Goal: Communication & Community: Participate in discussion

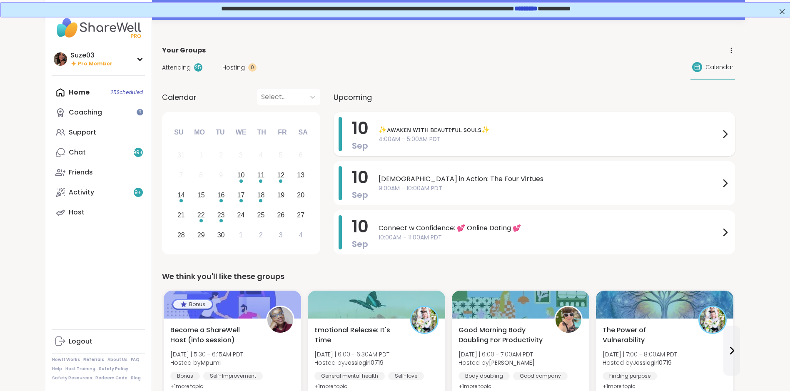
click at [723, 131] on icon at bounding box center [724, 134] width 3 height 7
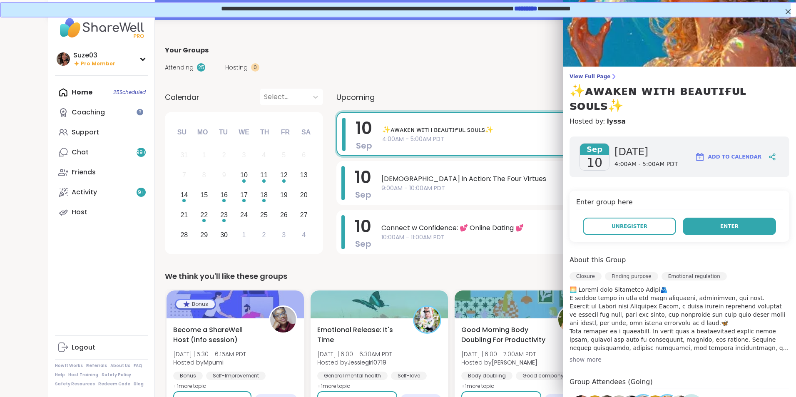
click at [720, 223] on span "Enter" at bounding box center [729, 226] width 18 height 7
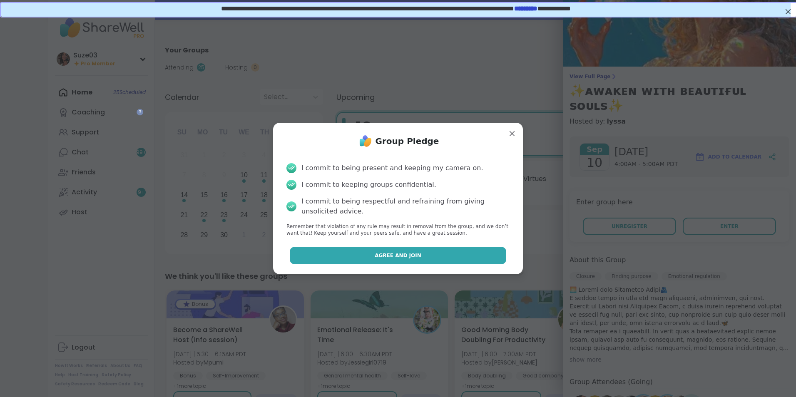
click at [438, 253] on button "Agree and Join" at bounding box center [398, 255] width 217 height 17
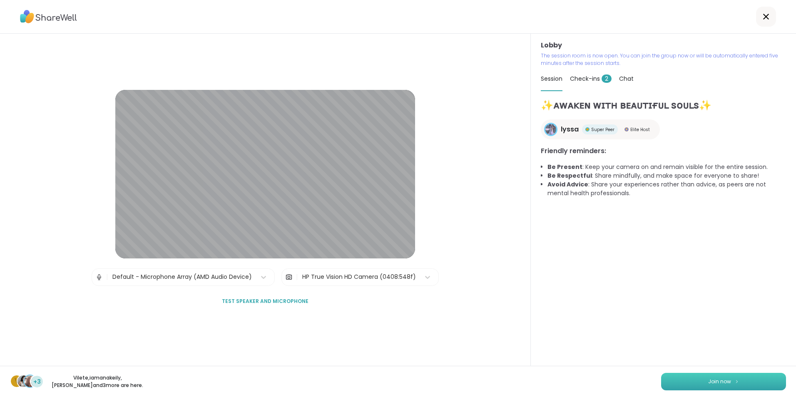
click at [741, 377] on button "Join now" at bounding box center [723, 381] width 125 height 17
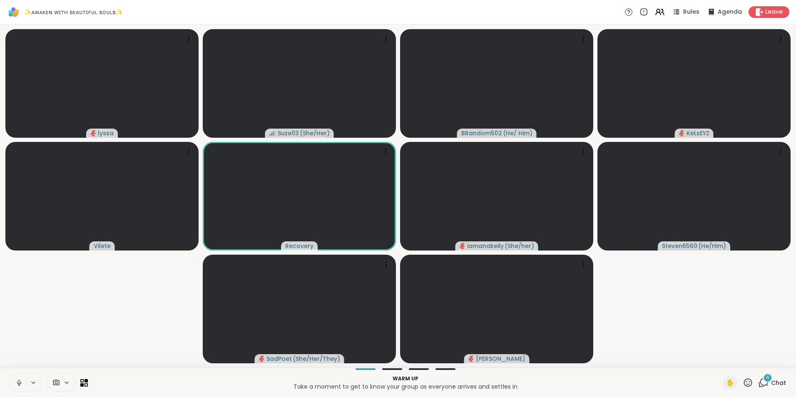
click at [743, 382] on icon at bounding box center [748, 382] width 10 height 10
click at [719, 357] on span "❤️" at bounding box center [723, 361] width 8 height 10
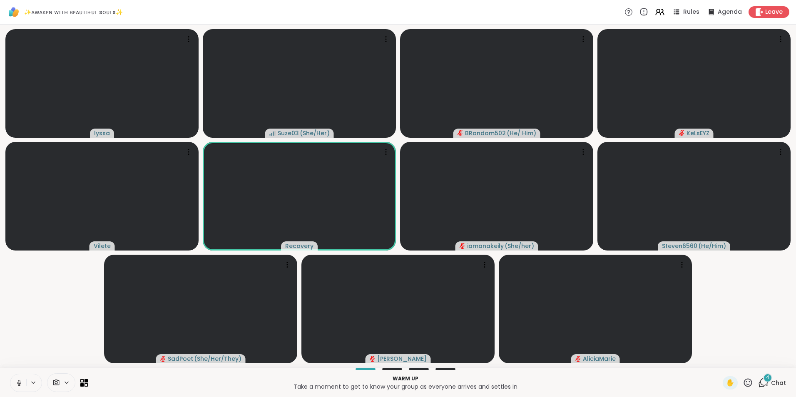
click at [20, 379] on icon at bounding box center [18, 382] width 7 height 7
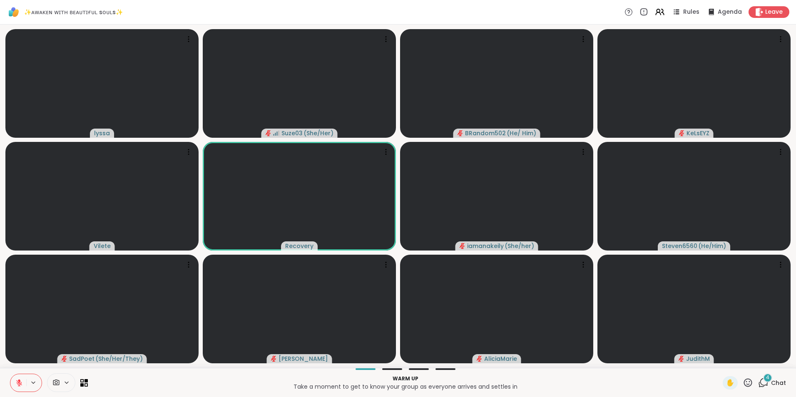
click at [743, 381] on icon at bounding box center [748, 382] width 10 height 10
click at [774, 360] on span "🎉" at bounding box center [778, 361] width 8 height 10
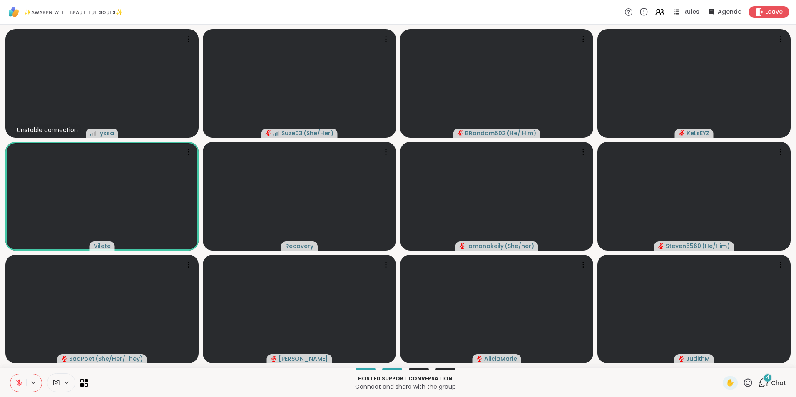
click at [744, 379] on icon at bounding box center [748, 382] width 8 height 8
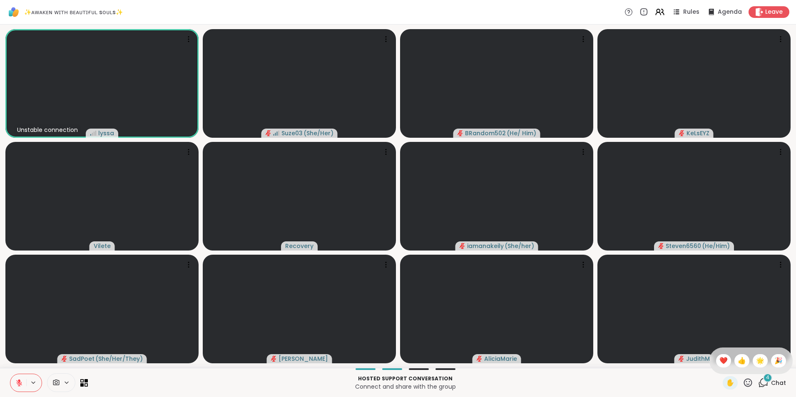
click at [709, 364] on div "✋ ❤️ 👍 🌟 🎉" at bounding box center [750, 361] width 83 height 27
click at [744, 379] on icon at bounding box center [748, 382] width 8 height 8
click at [719, 357] on span "❤️" at bounding box center [723, 361] width 8 height 10
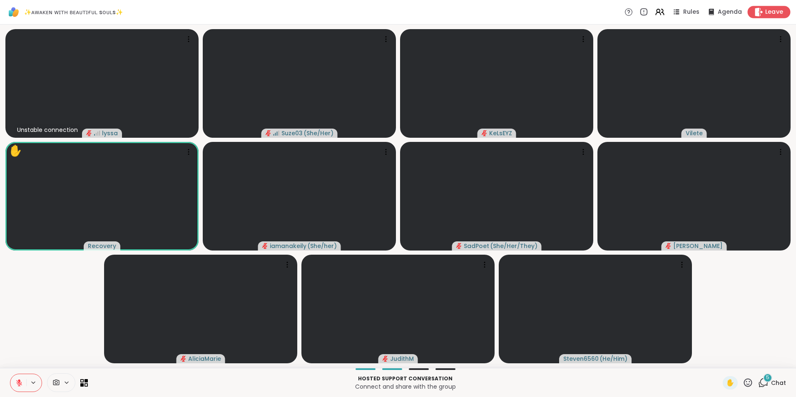
click at [768, 9] on span "Leave" at bounding box center [774, 12] width 18 height 9
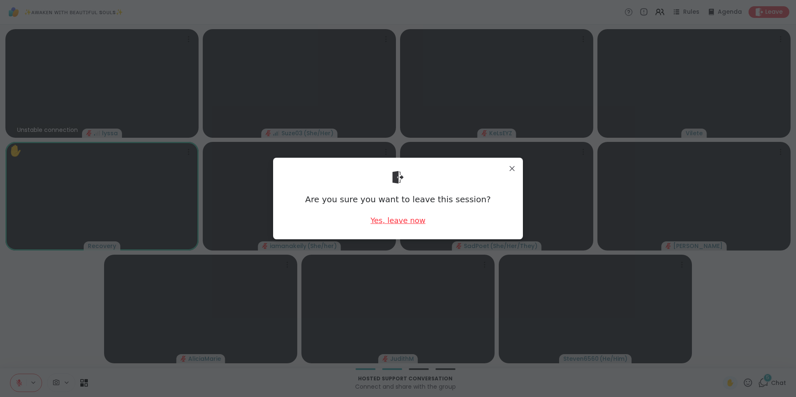
click at [402, 220] on div "Yes, leave now" at bounding box center [397, 220] width 55 height 10
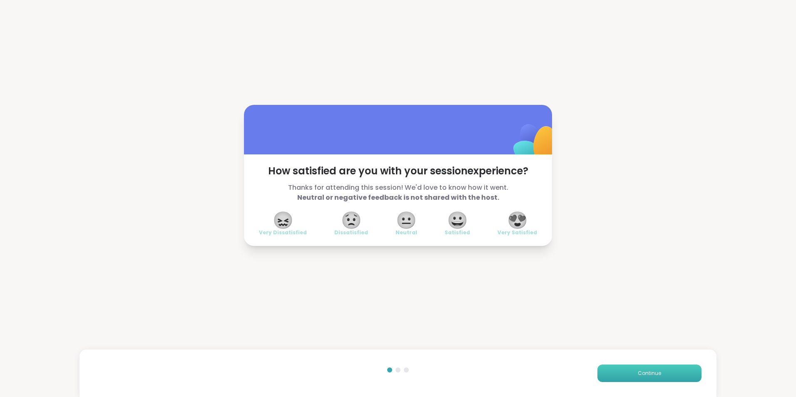
click at [628, 374] on button "Continue" at bounding box center [649, 373] width 104 height 17
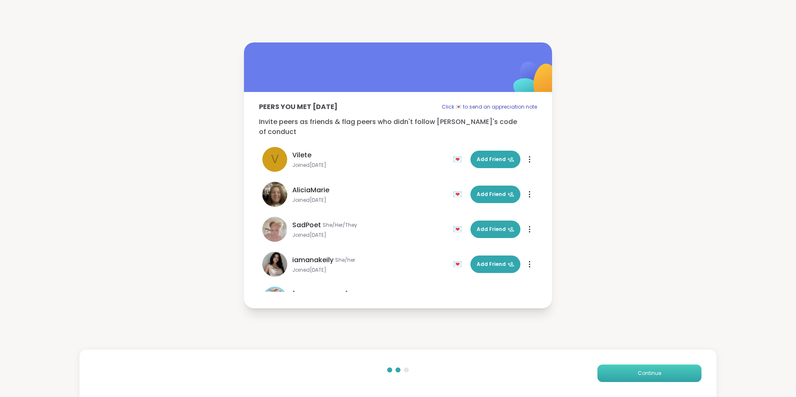
click at [628, 374] on button "Continue" at bounding box center [649, 373] width 104 height 17
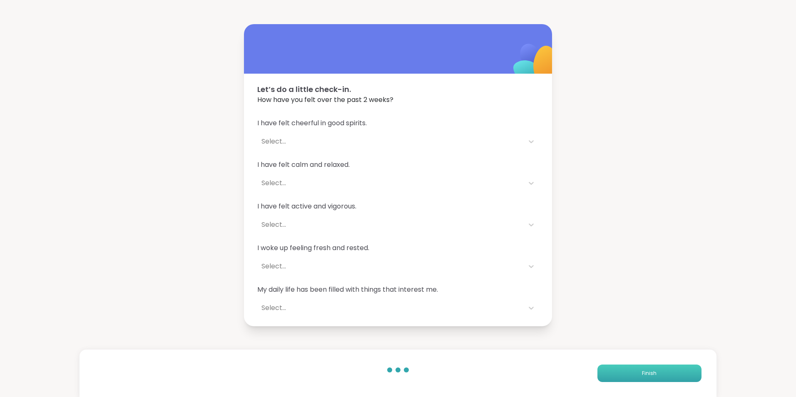
click at [628, 374] on button "Finish" at bounding box center [649, 373] width 104 height 17
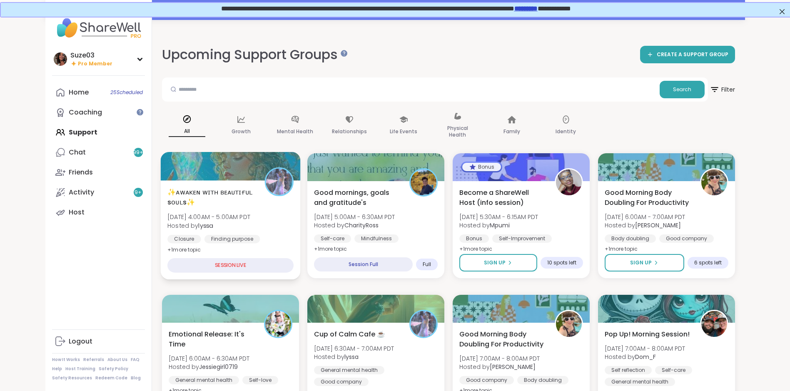
click at [207, 192] on span "✨ᴀᴡᴀᴋᴇɴ ᴡɪᴛʜ ʙᴇᴀᴜᴛɪғᴜʟ sᴏᴜʟs✨" at bounding box center [211, 197] width 88 height 20
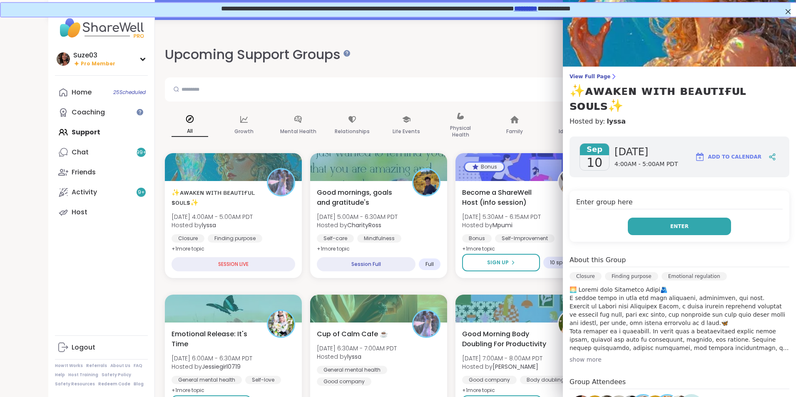
click at [681, 218] on button "Enter" at bounding box center [679, 226] width 103 height 17
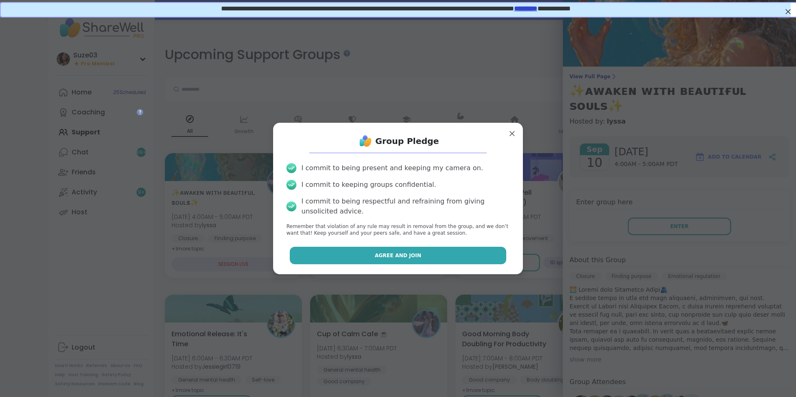
click at [458, 253] on button "Agree and Join" at bounding box center [398, 255] width 217 height 17
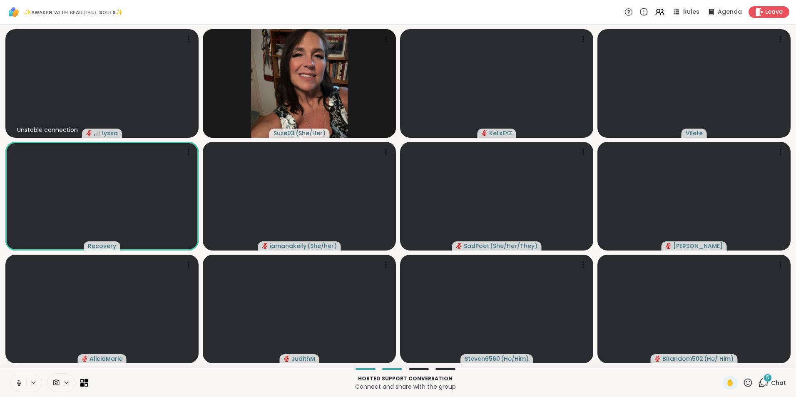
click at [458, 253] on video-player-container "Unstable connection lyssa Suze03 ( She/Her ) KeLsEYZ Vilete Recovery iamanakeil…" at bounding box center [398, 196] width 786 height 337
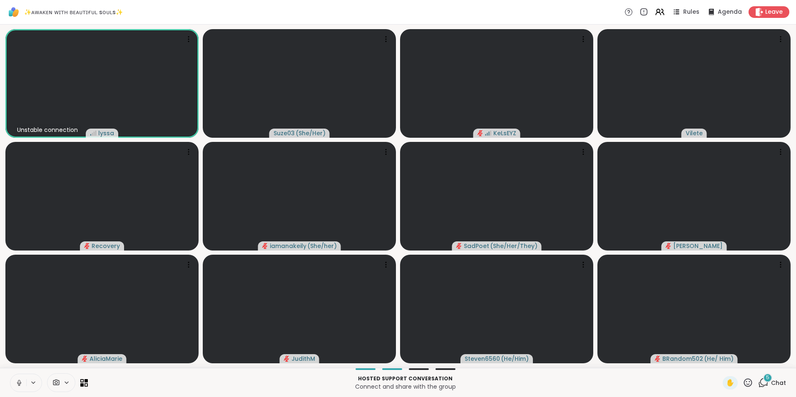
click at [20, 381] on icon at bounding box center [18, 382] width 7 height 7
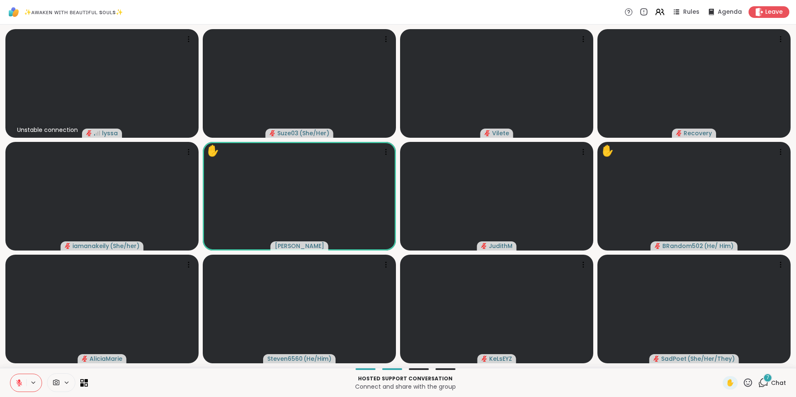
click at [744, 383] on icon at bounding box center [748, 382] width 10 height 10
click at [719, 364] on span "❤️" at bounding box center [723, 361] width 8 height 10
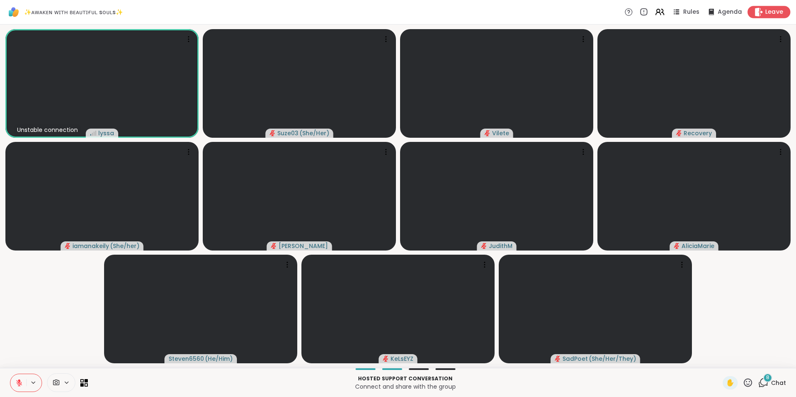
click at [767, 11] on span "Leave" at bounding box center [774, 12] width 18 height 9
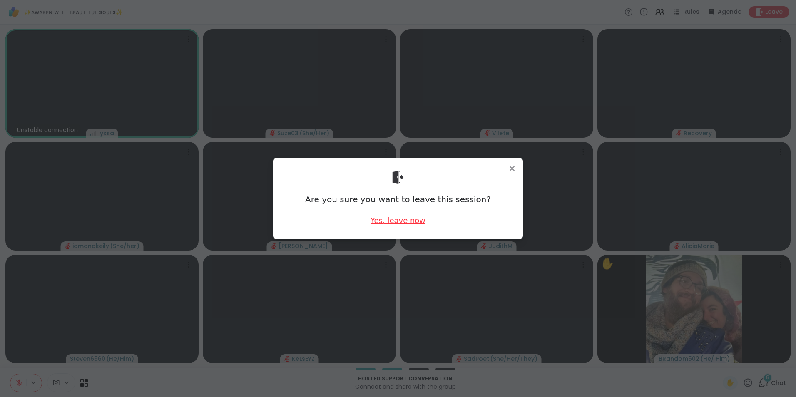
click at [412, 218] on div "Yes, leave now" at bounding box center [397, 220] width 55 height 10
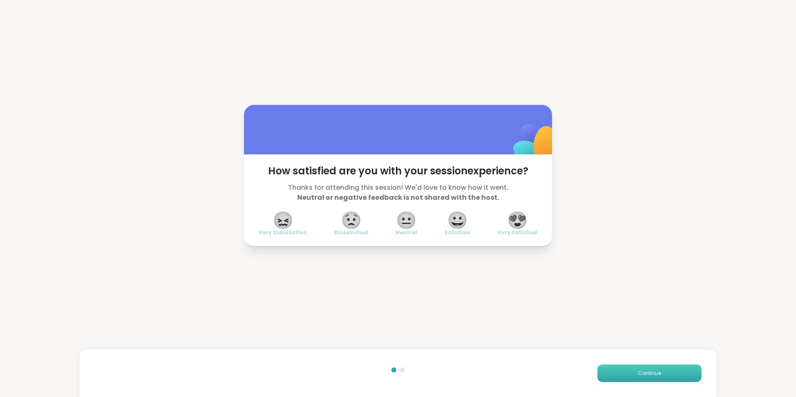
click at [642, 368] on button "Continue" at bounding box center [649, 373] width 104 height 17
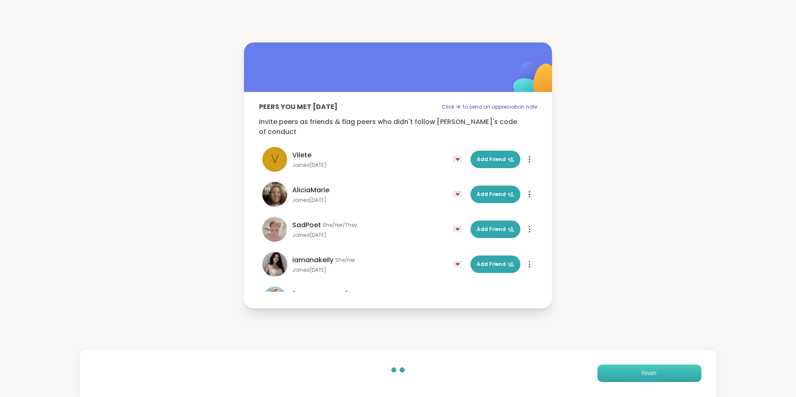
click at [642, 368] on button "Finish" at bounding box center [649, 373] width 104 height 17
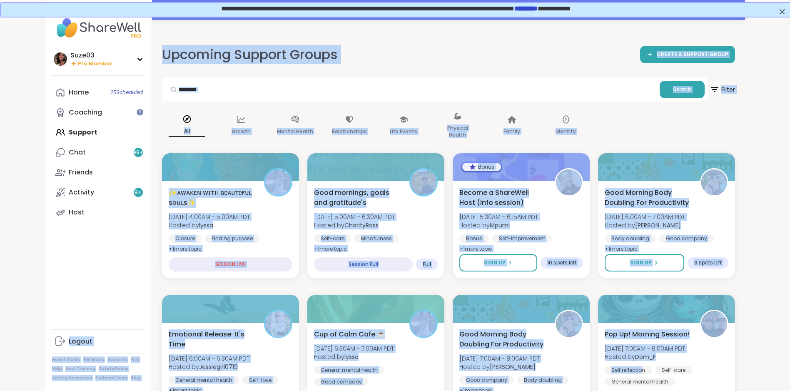
drag, startPoint x: 642, startPoint y: 368, endPoint x: 82, endPoint y: 224, distance: 577.4
click at [489, 52] on div "Upcoming Support Groups CREATE A SUPPORT GROUP" at bounding box center [448, 54] width 573 height 19
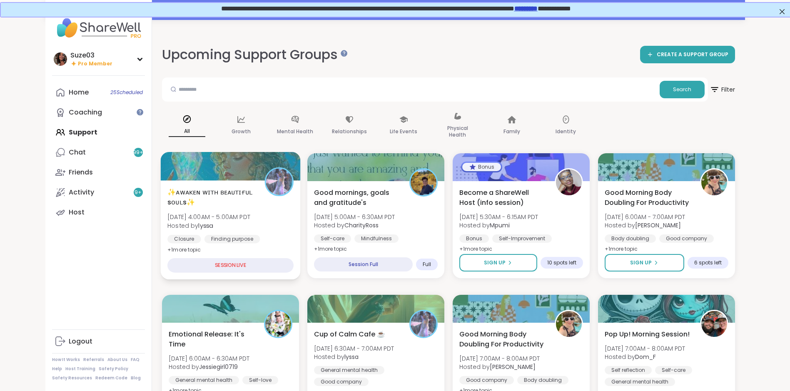
click at [197, 194] on span "✨ᴀᴡᴀᴋᴇɴ ᴡɪᴛʜ ʙᴇᴀᴜᴛɪғᴜʟ sᴏᴜʟs✨" at bounding box center [211, 197] width 88 height 20
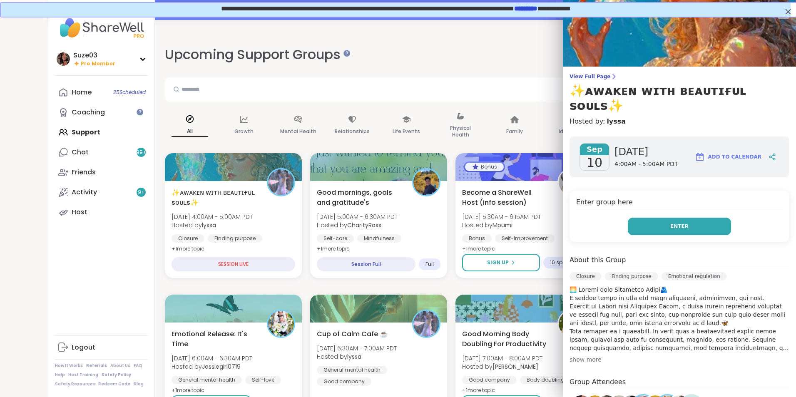
click at [645, 218] on button "Enter" at bounding box center [679, 226] width 103 height 17
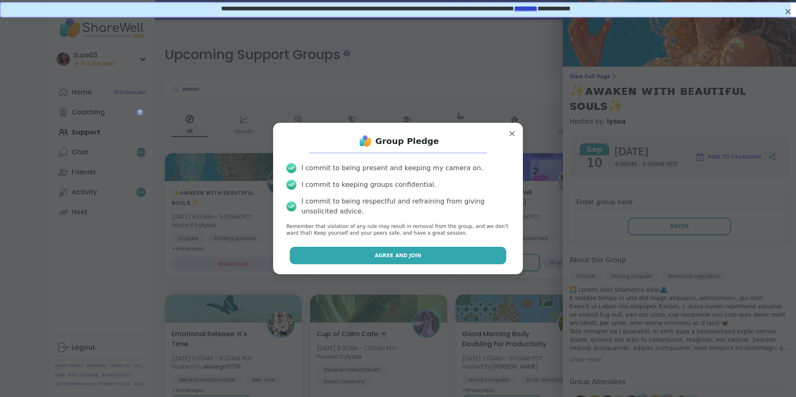
click at [474, 254] on button "Agree and Join" at bounding box center [398, 255] width 217 height 17
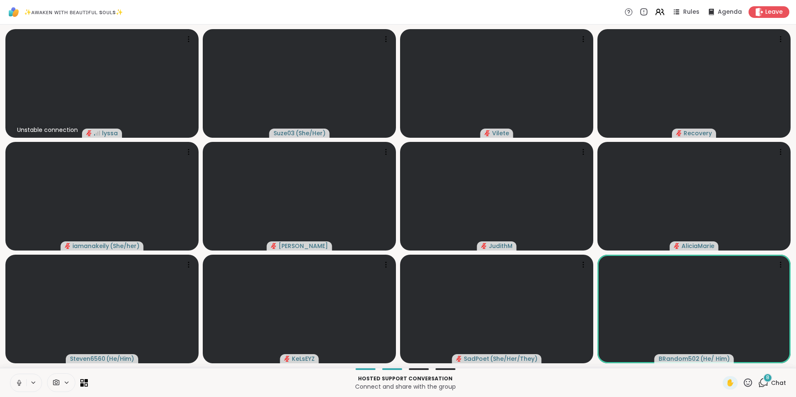
click at [18, 384] on icon at bounding box center [19, 383] width 4 height 2
click at [743, 384] on icon at bounding box center [748, 382] width 10 height 10
click at [756, 361] on span "🌟" at bounding box center [760, 361] width 8 height 10
click at [744, 384] on icon at bounding box center [748, 382] width 8 height 8
click at [756, 361] on span "🌟" at bounding box center [760, 361] width 8 height 10
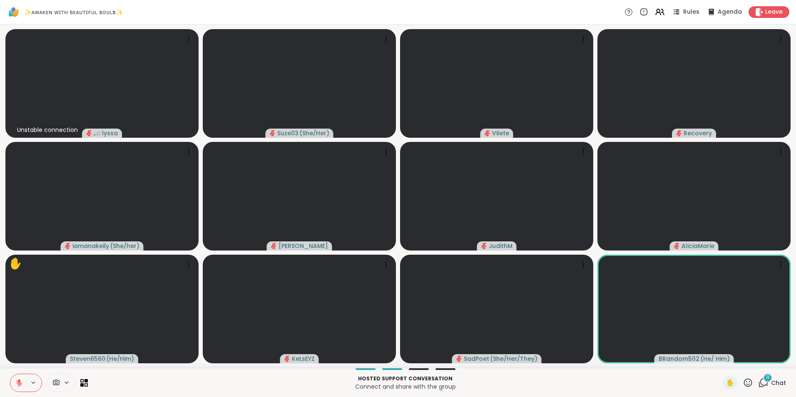
click at [743, 381] on icon at bounding box center [748, 382] width 10 height 10
click at [756, 359] on span "🌟" at bounding box center [760, 361] width 8 height 10
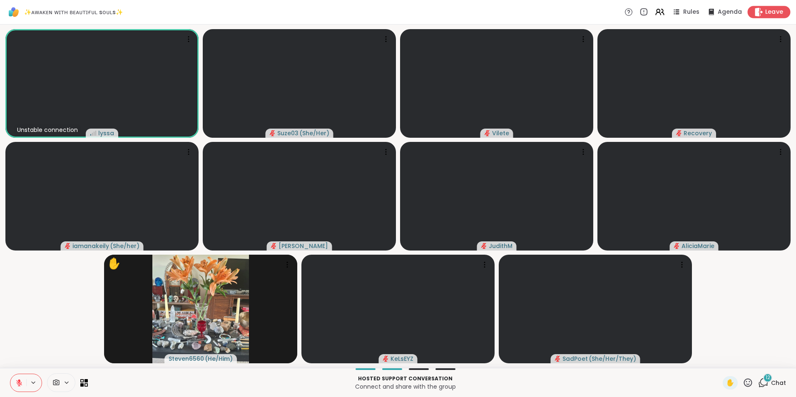
click at [770, 10] on span "Leave" at bounding box center [774, 12] width 18 height 9
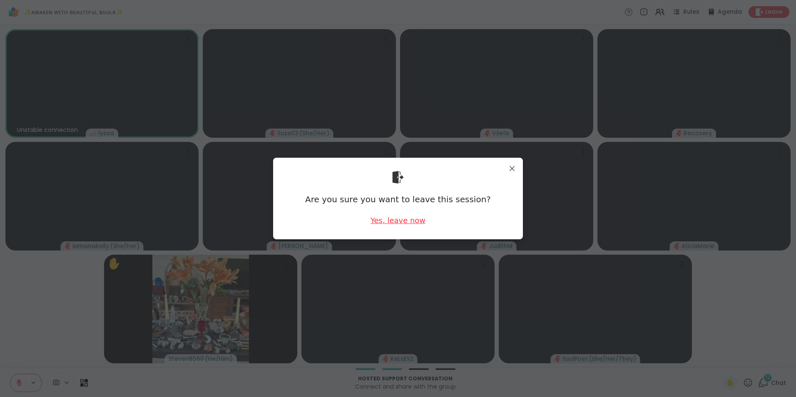
click at [403, 220] on div "Yes, leave now" at bounding box center [397, 220] width 55 height 10
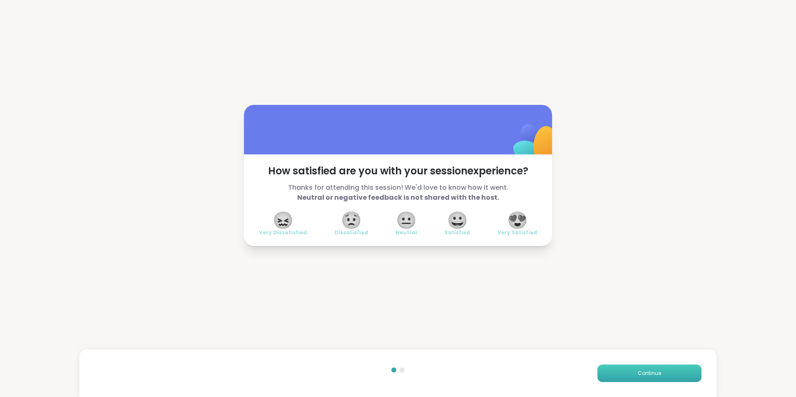
click at [628, 371] on button "Continue" at bounding box center [649, 373] width 104 height 17
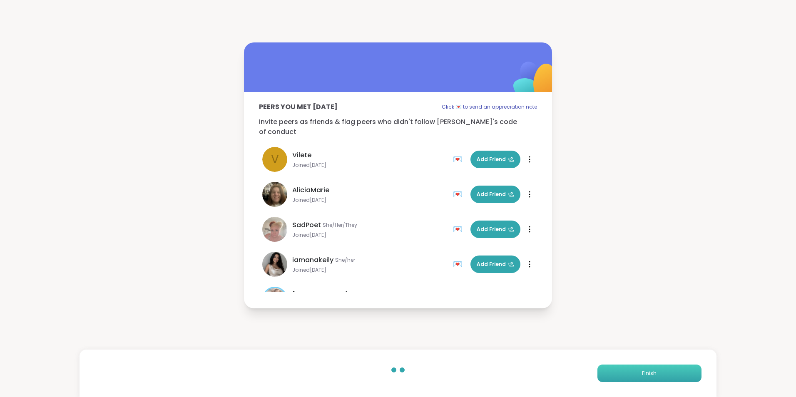
click at [628, 371] on button "Finish" at bounding box center [649, 373] width 104 height 17
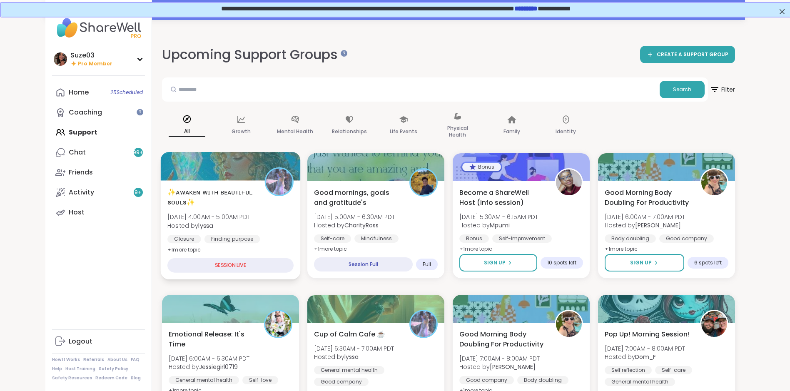
click at [207, 189] on span "✨ᴀᴡᴀᴋᴇɴ ᴡɪᴛʜ ʙᴇᴀᴜᴛɪғᴜʟ sᴏᴜʟs✨" at bounding box center [211, 197] width 88 height 20
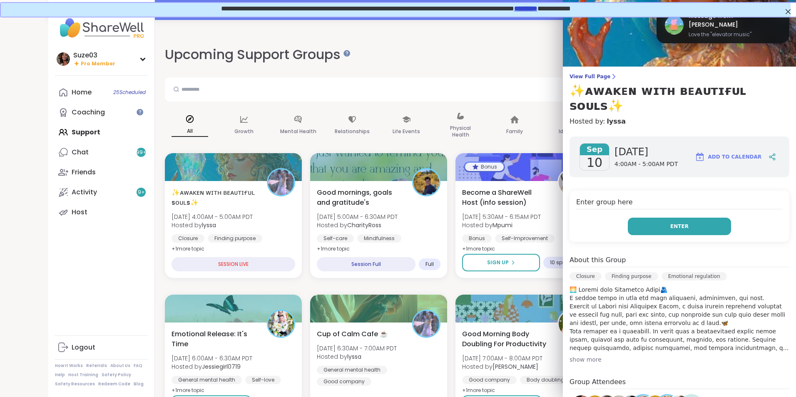
click at [670, 223] on span "Enter" at bounding box center [679, 226] width 18 height 7
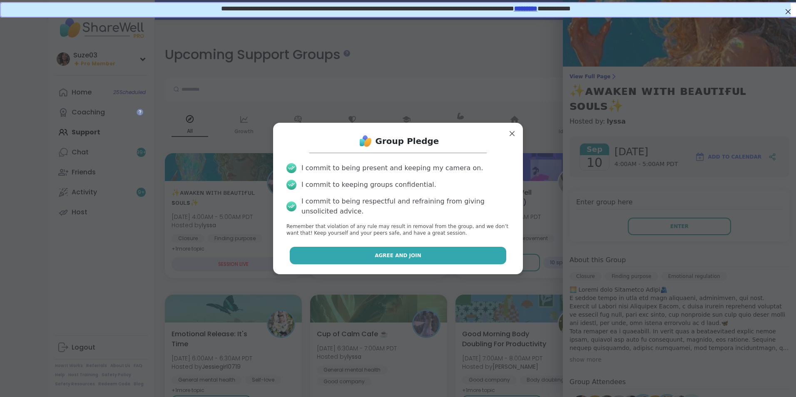
click at [484, 255] on button "Agree and Join" at bounding box center [398, 255] width 217 height 17
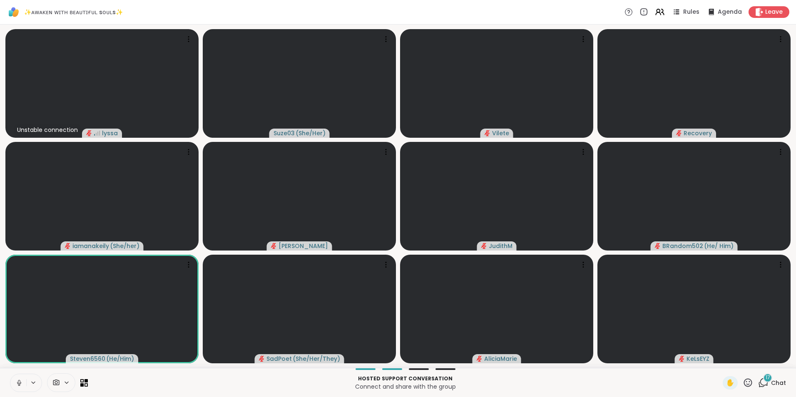
click at [20, 382] on icon at bounding box center [19, 382] width 2 height 4
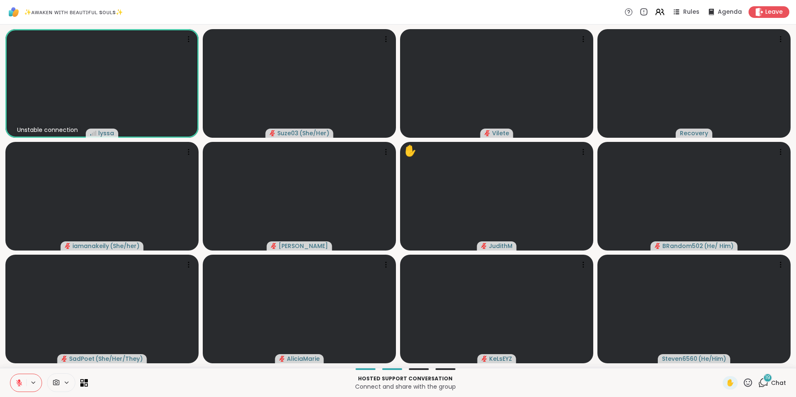
click at [18, 383] on icon at bounding box center [18, 382] width 7 height 7
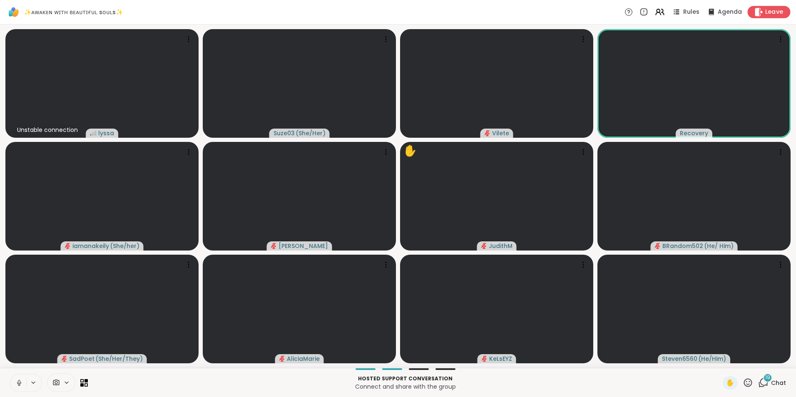
click at [766, 12] on span "Leave" at bounding box center [774, 12] width 18 height 9
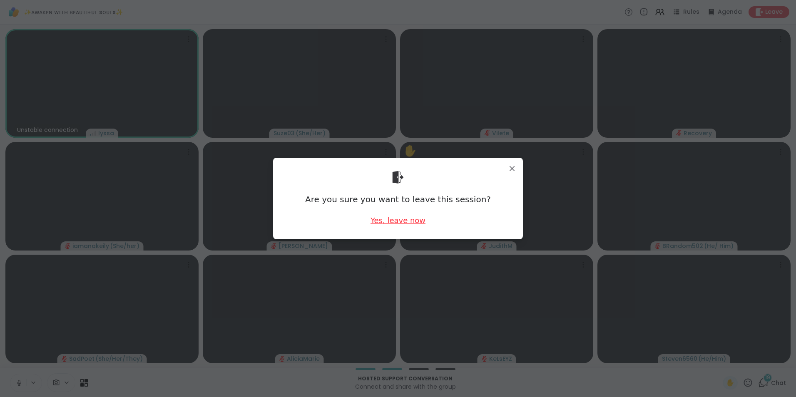
click at [407, 216] on div "Yes, leave now" at bounding box center [397, 220] width 55 height 10
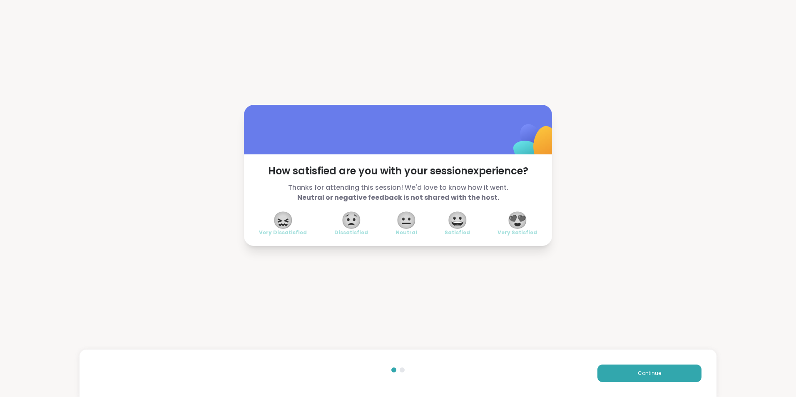
click at [280, 219] on span "😖" at bounding box center [283, 220] width 21 height 15
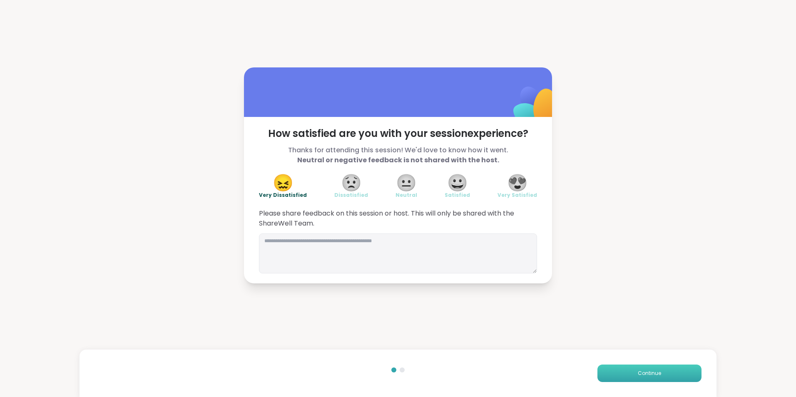
click at [614, 371] on button "Continue" at bounding box center [649, 373] width 104 height 17
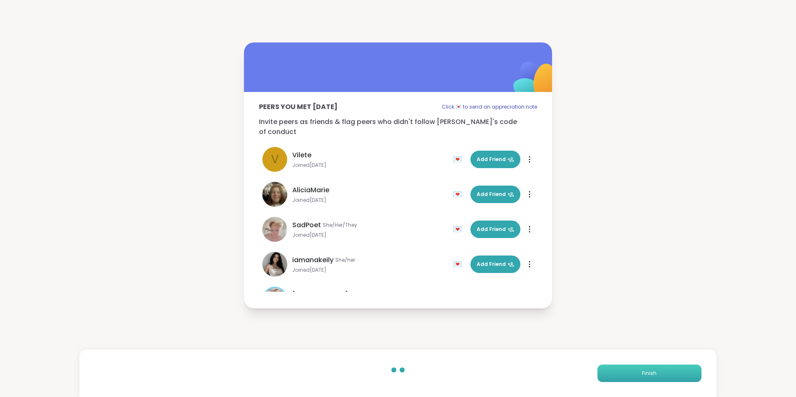
click at [614, 371] on button "Finish" at bounding box center [649, 373] width 104 height 17
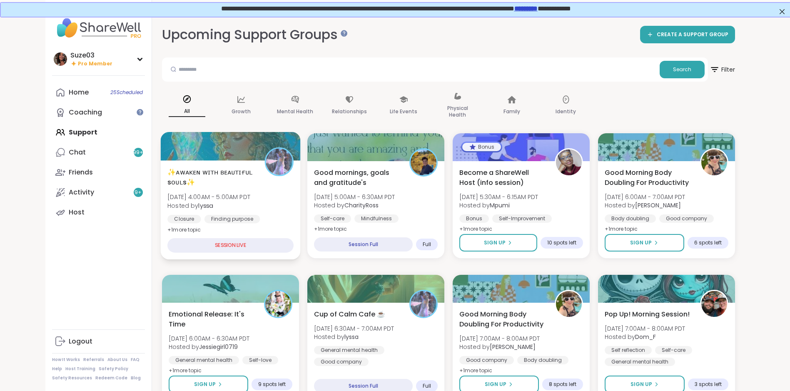
click at [226, 169] on span "✨ᴀᴡᴀᴋᴇɴ ᴡɪᴛʜ ʙᴇᴀᴜᴛɪғᴜʟ sᴏᴜʟs✨" at bounding box center [211, 177] width 88 height 20
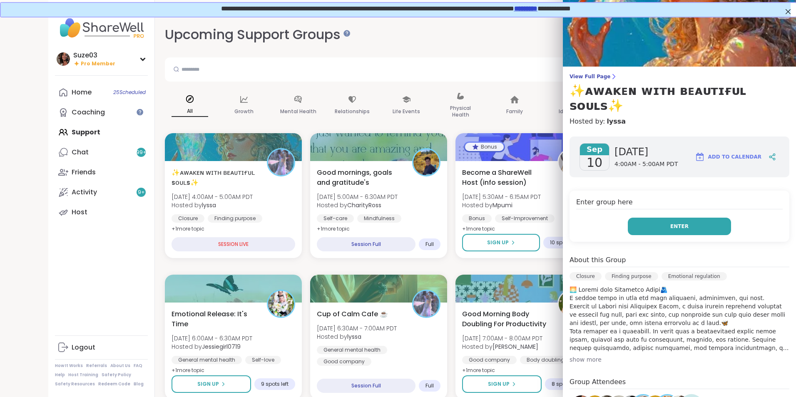
click at [645, 218] on button "Enter" at bounding box center [679, 226] width 103 height 17
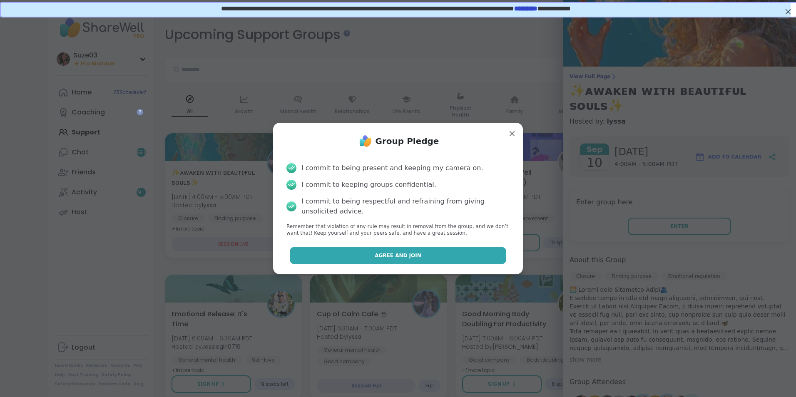
click at [454, 252] on button "Agree and Join" at bounding box center [398, 255] width 217 height 17
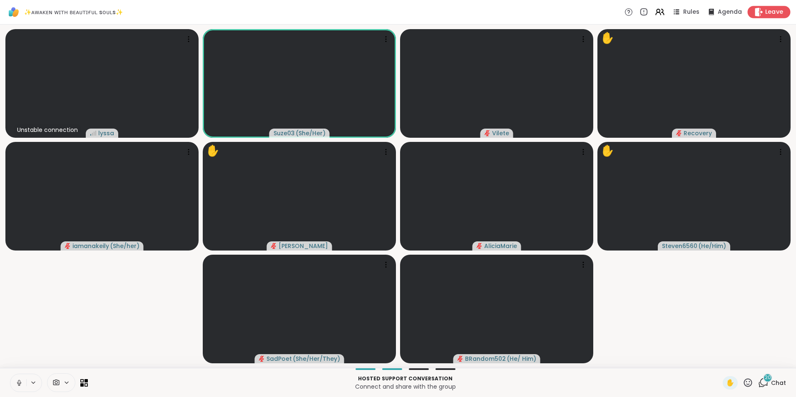
click at [768, 12] on span "Leave" at bounding box center [774, 12] width 18 height 9
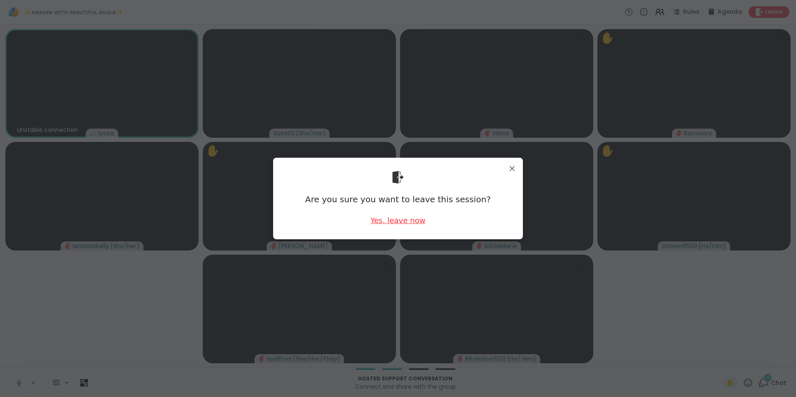
click at [417, 218] on div "Yes, leave now" at bounding box center [397, 220] width 55 height 10
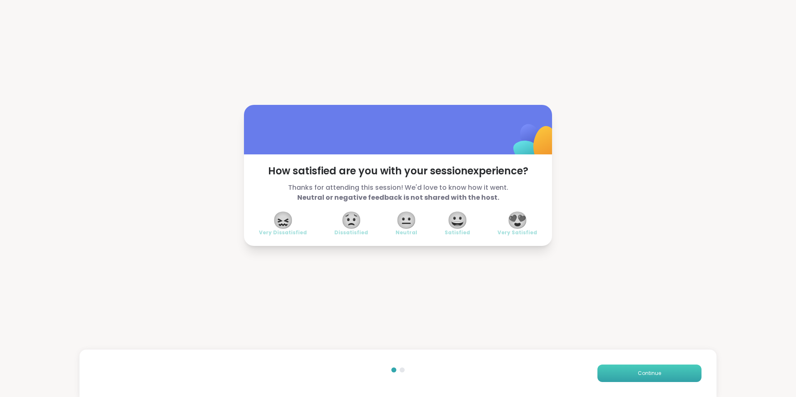
click at [626, 370] on button "Continue" at bounding box center [649, 373] width 104 height 17
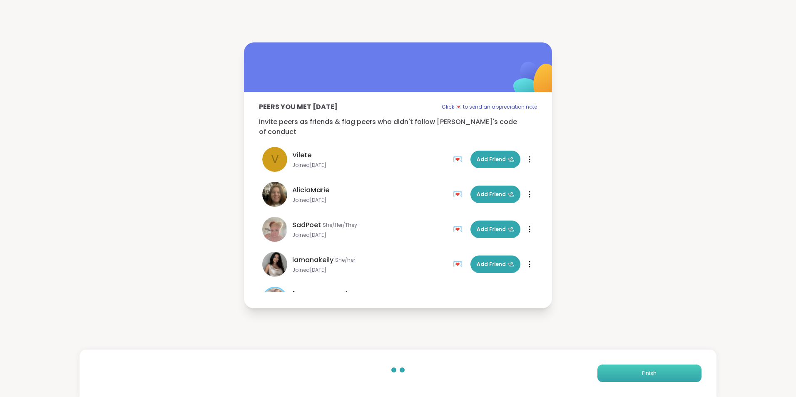
click at [629, 370] on button "Finish" at bounding box center [649, 373] width 104 height 17
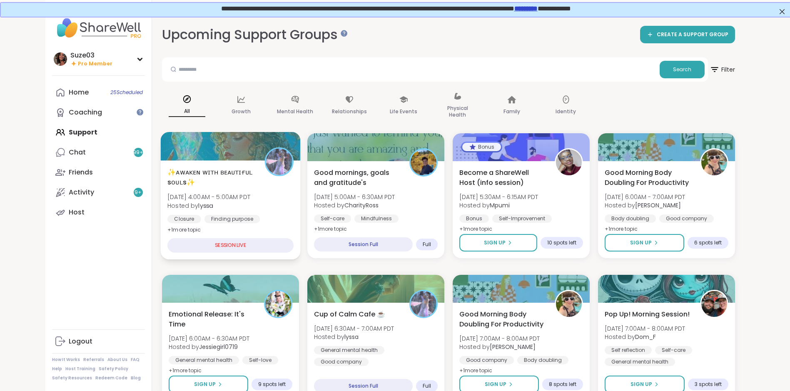
click at [208, 170] on span "✨ᴀᴡᴀᴋᴇɴ ᴡɪᴛʜ ʙᴇᴀᴜᴛɪғᴜʟ sᴏᴜʟs✨" at bounding box center [211, 177] width 88 height 20
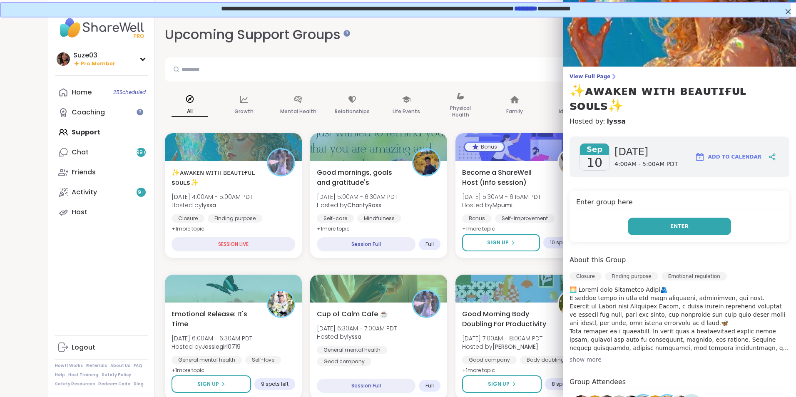
click at [644, 218] on button "Enter" at bounding box center [679, 226] width 103 height 17
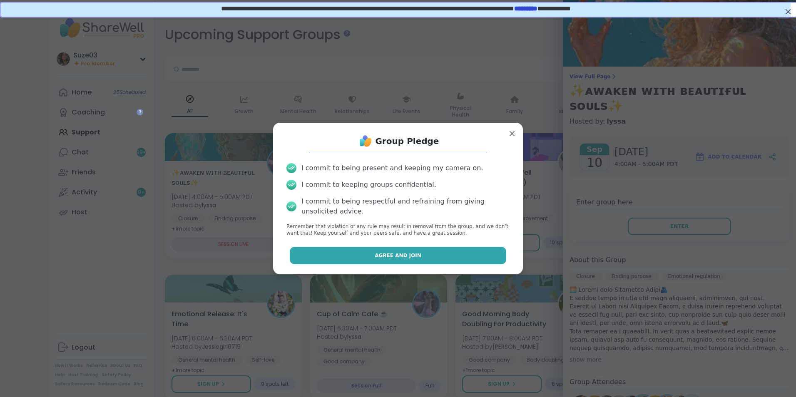
click at [450, 255] on button "Agree and Join" at bounding box center [398, 255] width 217 height 17
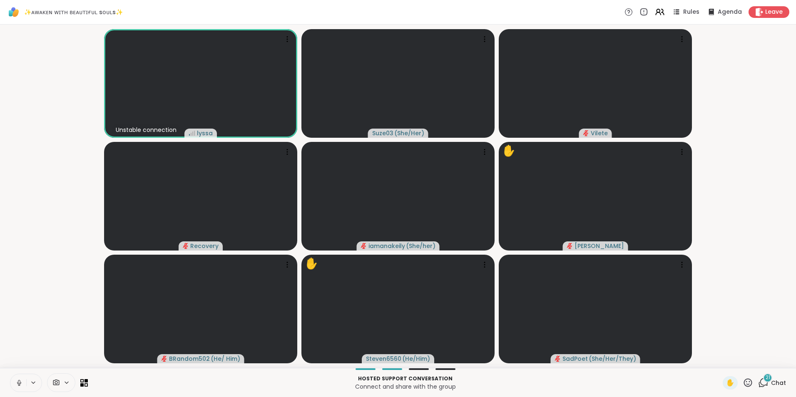
click at [743, 380] on icon at bounding box center [748, 382] width 10 height 10
click at [719, 358] on span "❤️" at bounding box center [723, 361] width 8 height 10
click at [743, 383] on icon at bounding box center [748, 382] width 10 height 10
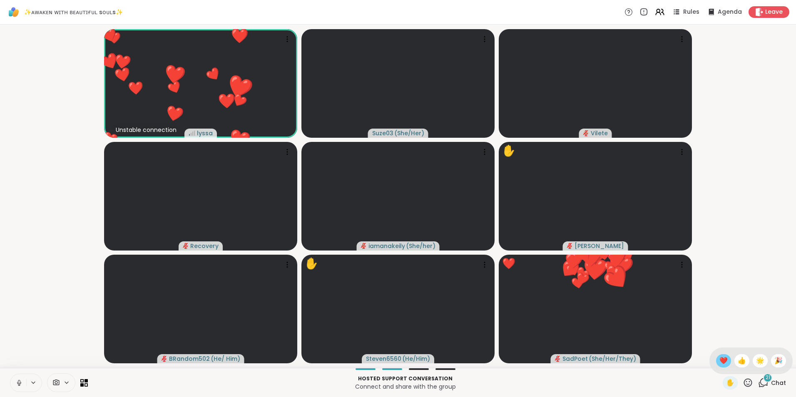
click at [719, 362] on span "❤️" at bounding box center [723, 361] width 8 height 10
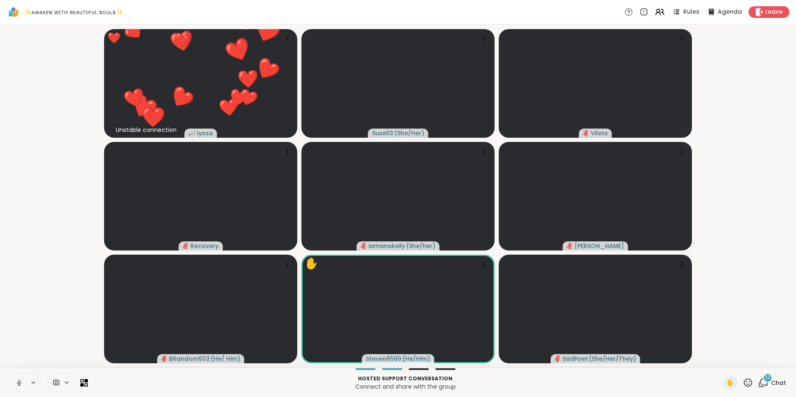
click at [744, 379] on icon at bounding box center [748, 382] width 8 height 8
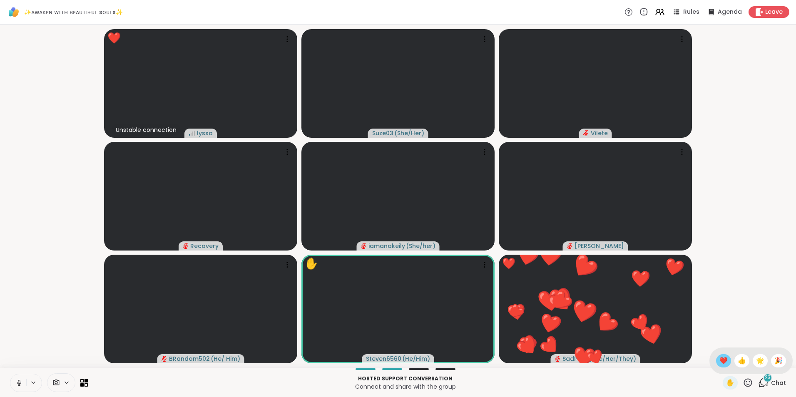
click at [719, 358] on span "❤️" at bounding box center [723, 361] width 8 height 10
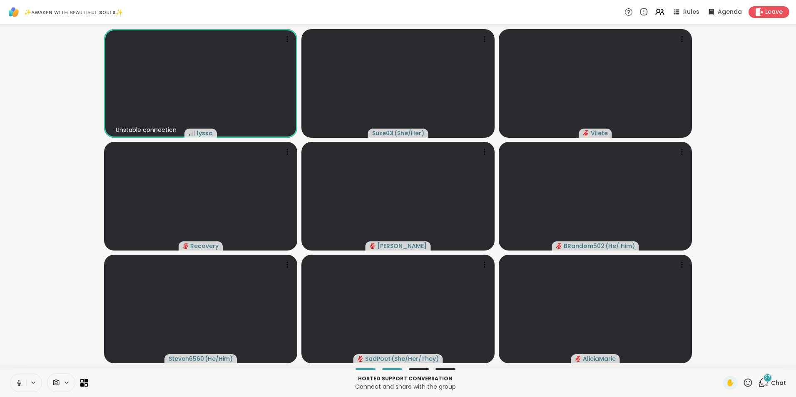
click at [743, 378] on icon at bounding box center [748, 382] width 10 height 10
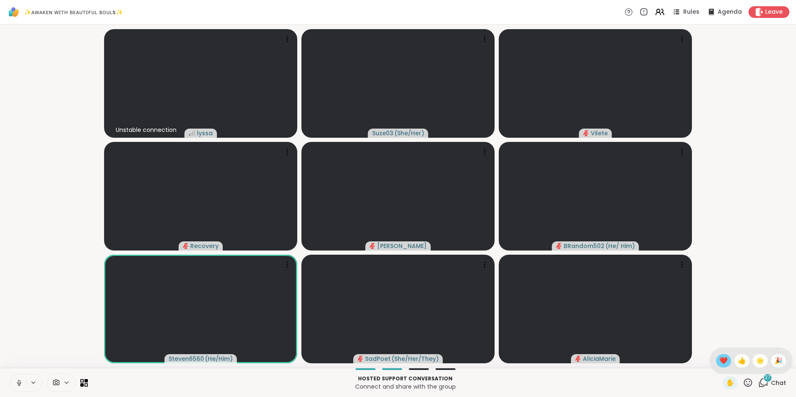
click at [719, 363] on span "❤️" at bounding box center [723, 361] width 8 height 10
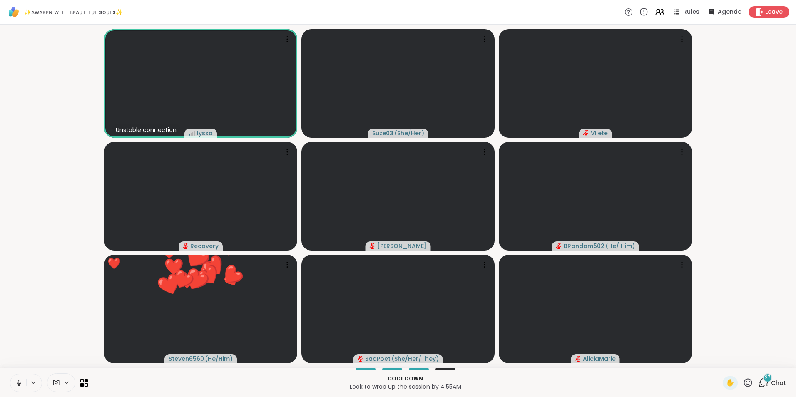
click at [743, 380] on icon at bounding box center [748, 382] width 10 height 10
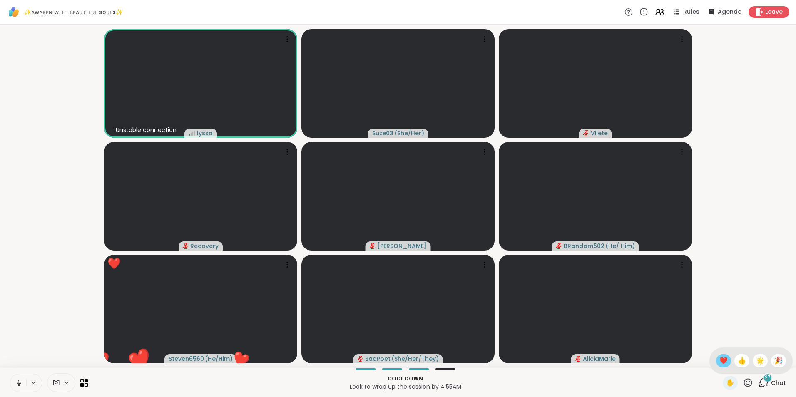
click at [719, 363] on span "❤️" at bounding box center [723, 361] width 8 height 10
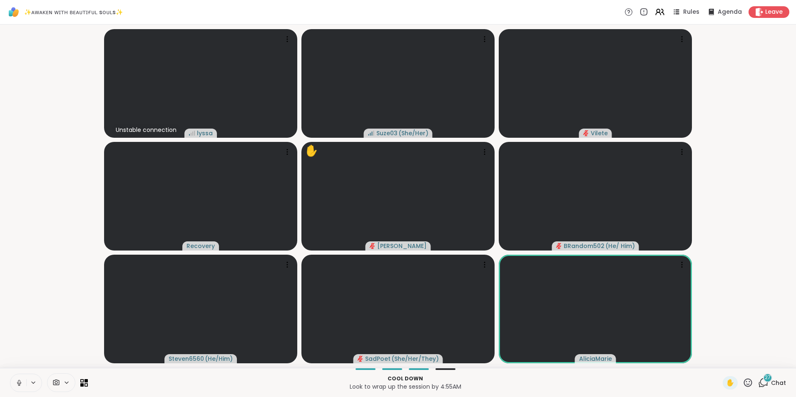
click at [743, 387] on icon at bounding box center [748, 382] width 10 height 10
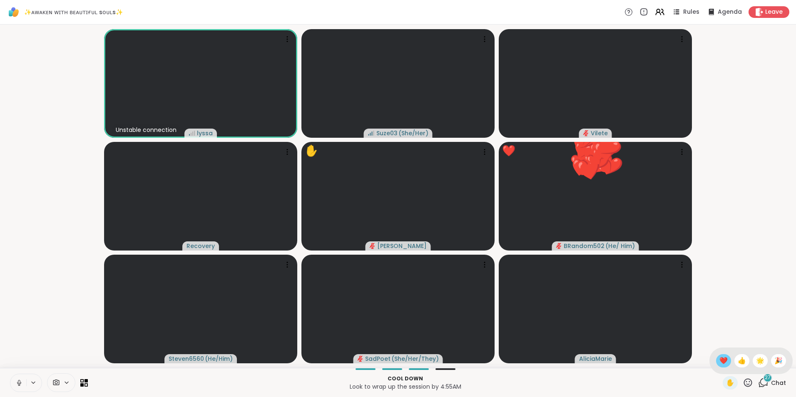
click at [719, 359] on span "❤️" at bounding box center [723, 361] width 8 height 10
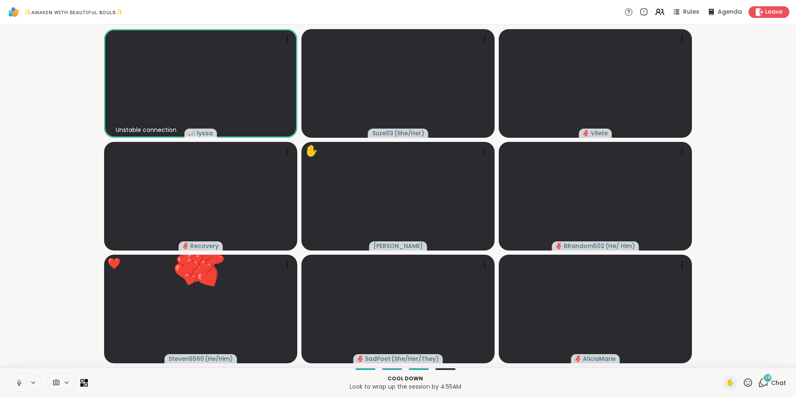
click at [743, 379] on icon at bounding box center [748, 382] width 10 height 10
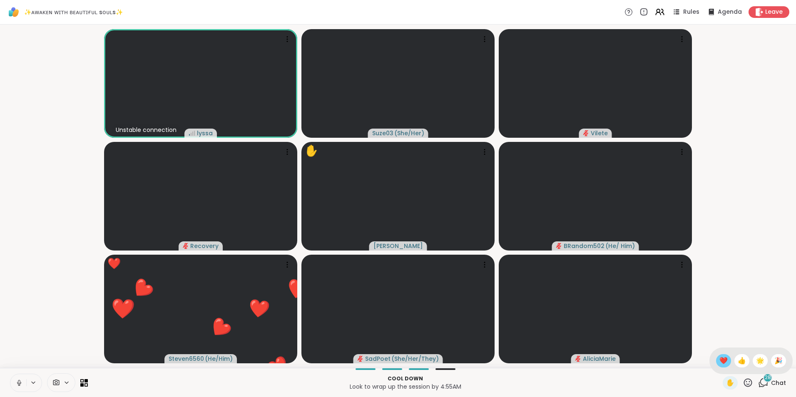
click at [719, 360] on span "❤️" at bounding box center [723, 361] width 8 height 10
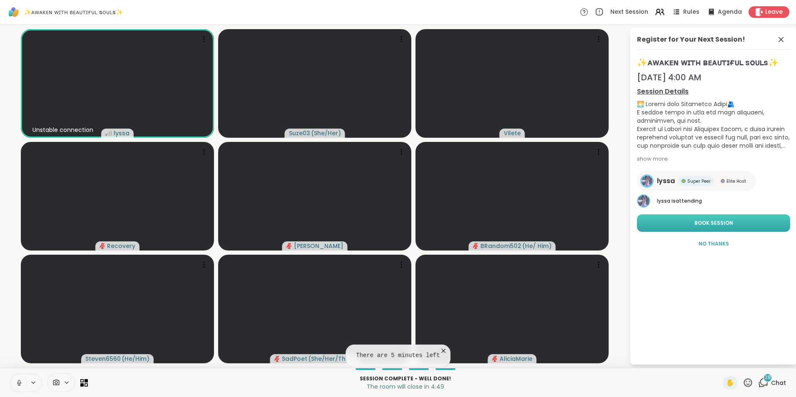
click at [713, 220] on span "Book Session" at bounding box center [713, 222] width 39 height 7
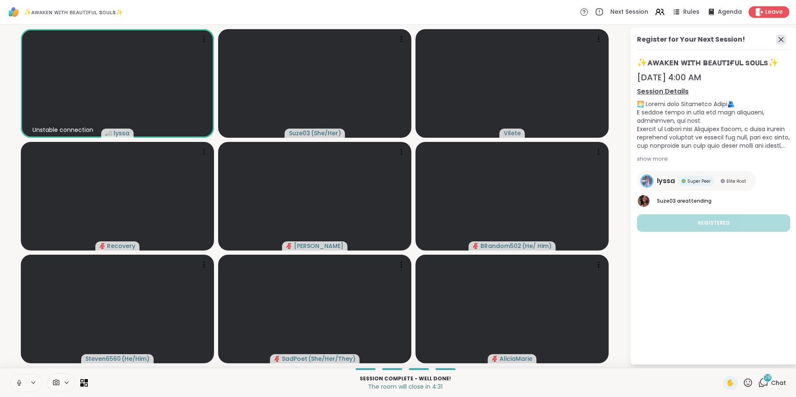
click at [781, 40] on icon at bounding box center [780, 39] width 5 height 5
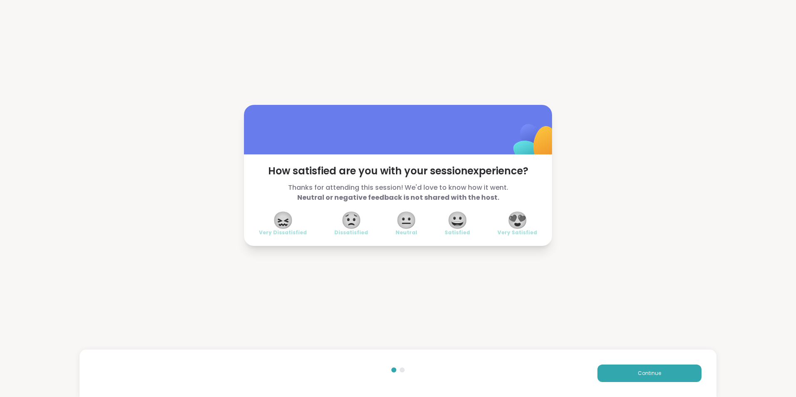
click at [515, 223] on span "😍" at bounding box center [517, 220] width 21 height 15
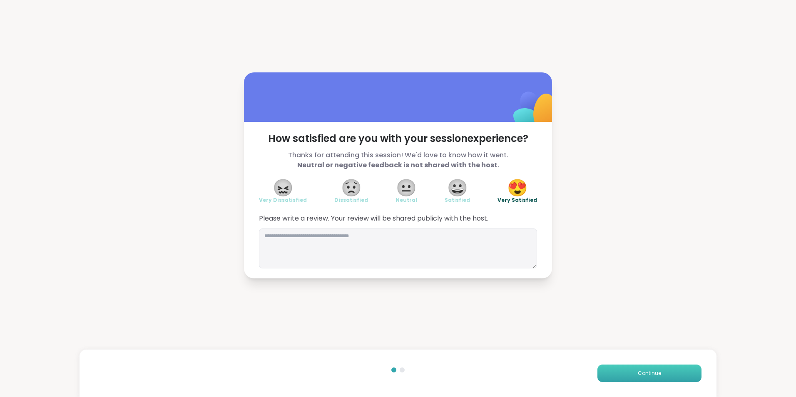
click at [619, 368] on button "Continue" at bounding box center [649, 373] width 104 height 17
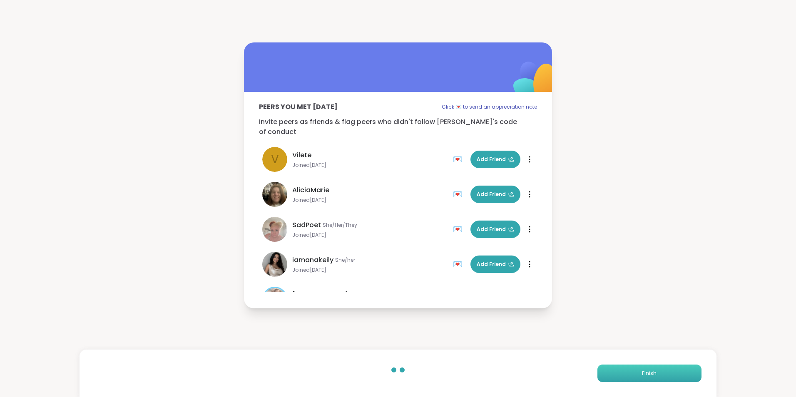
click at [619, 368] on button "Finish" at bounding box center [649, 373] width 104 height 17
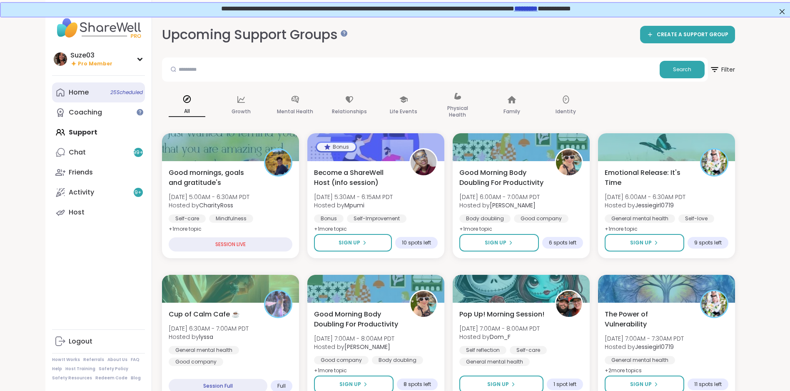
click at [94, 89] on link "Home 25 Scheduled" at bounding box center [98, 92] width 93 height 20
